Goal: Transaction & Acquisition: Purchase product/service

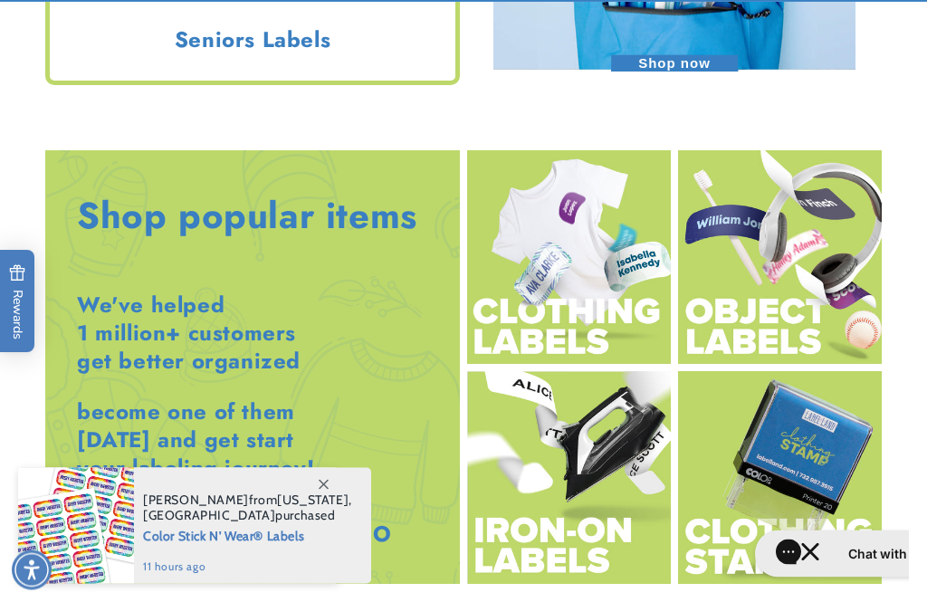
scroll to position [1845, 0]
click at [590, 533] on img at bounding box center [569, 478] width 204 height 214
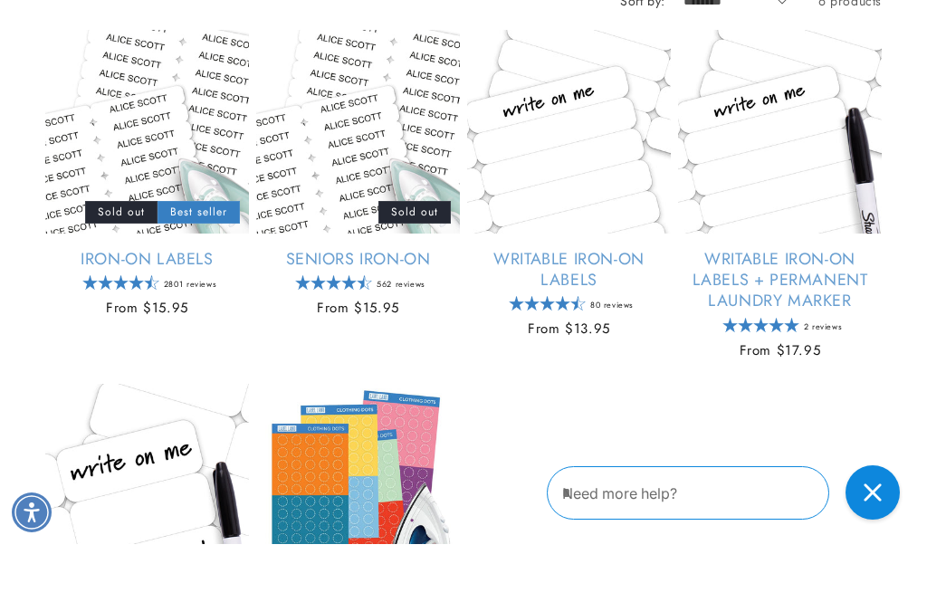
scroll to position [417, 0]
